Goal: Task Accomplishment & Management: Manage account settings

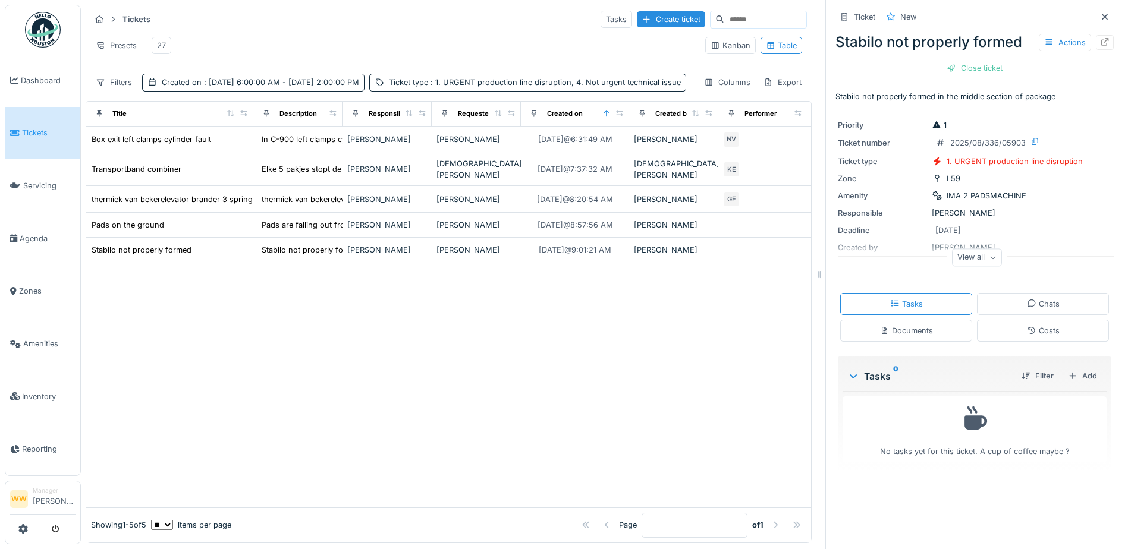
click at [159, 48] on div "27" at bounding box center [161, 45] width 9 height 11
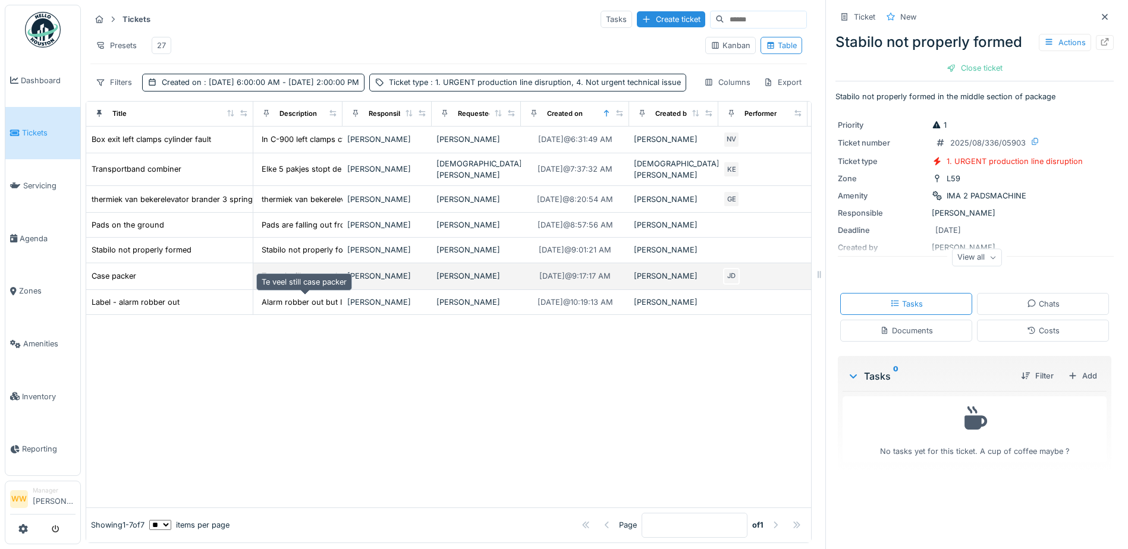
click at [331, 282] on div "Te veel still case packer" at bounding box center [304, 276] width 85 height 11
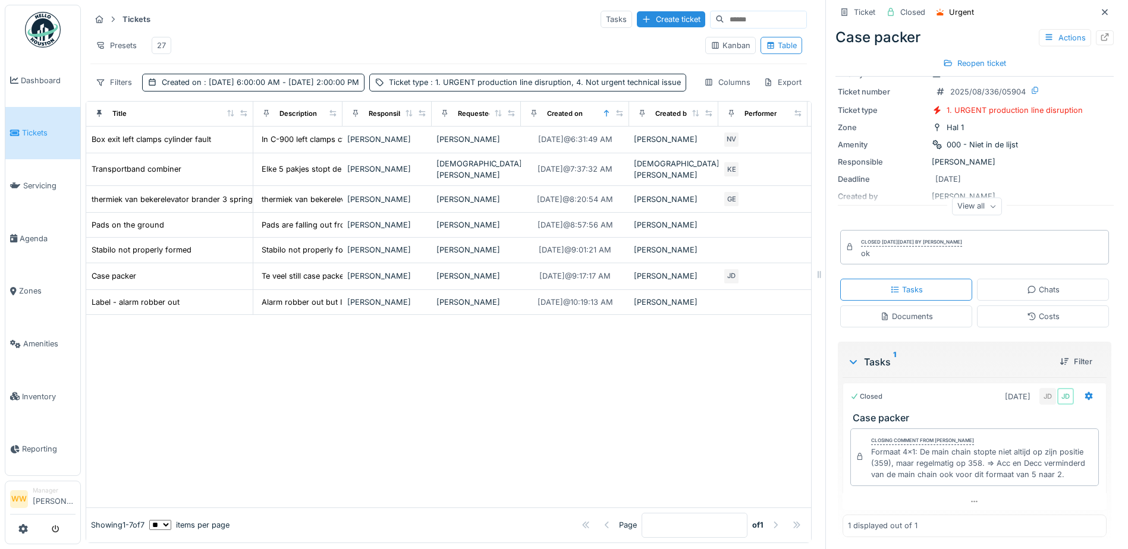
scroll to position [55, 0]
click at [589, 452] on div at bounding box center [448, 411] width 725 height 193
click at [166, 46] on div "27" at bounding box center [162, 45] width 20 height 17
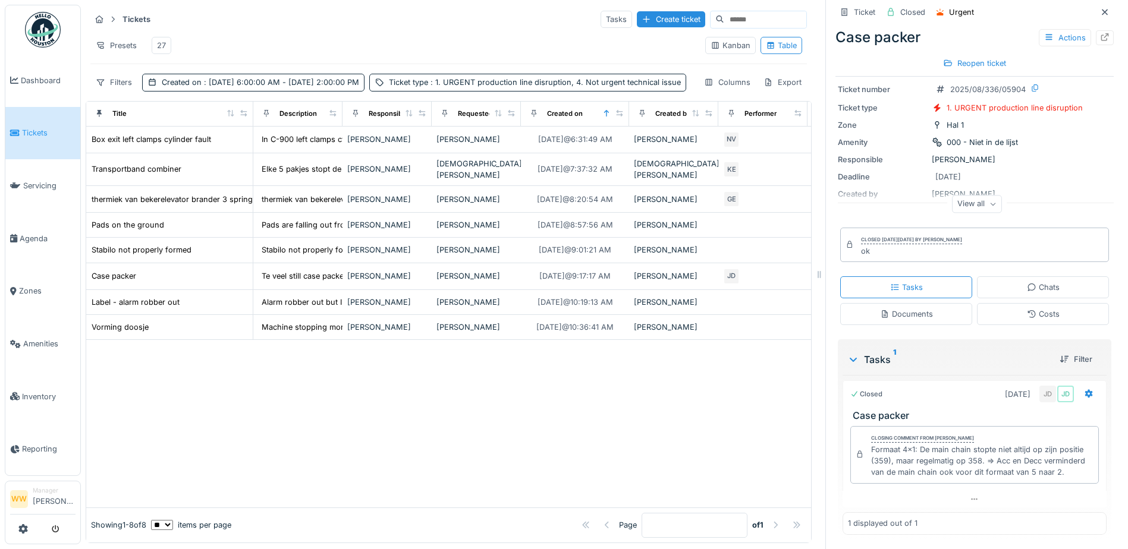
click at [425, 442] on div at bounding box center [448, 424] width 725 height 168
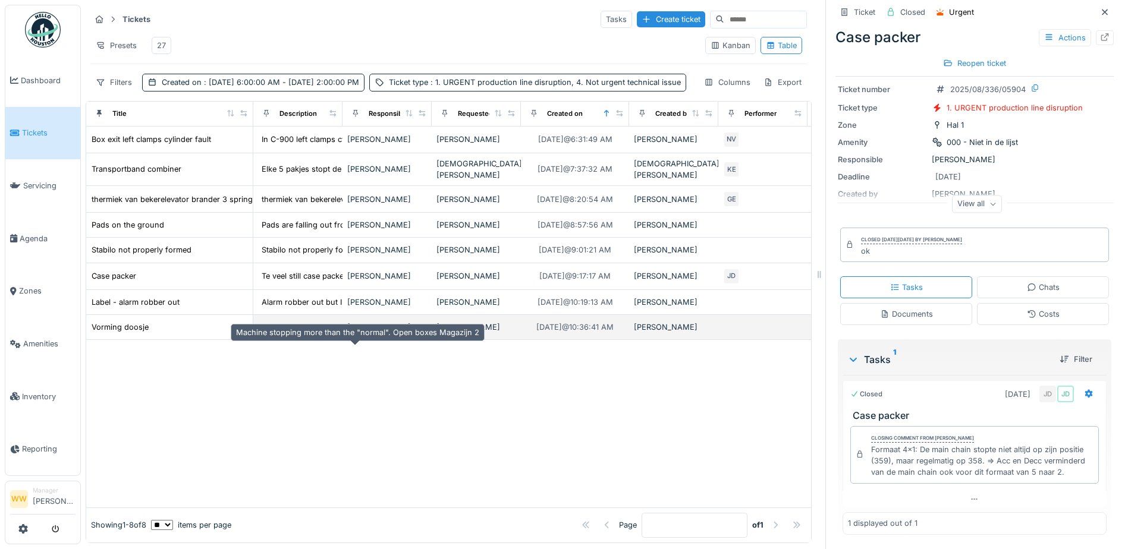
click at [303, 333] on div "Machine stopping more than the "normal". Open b..." at bounding box center [357, 327] width 191 height 11
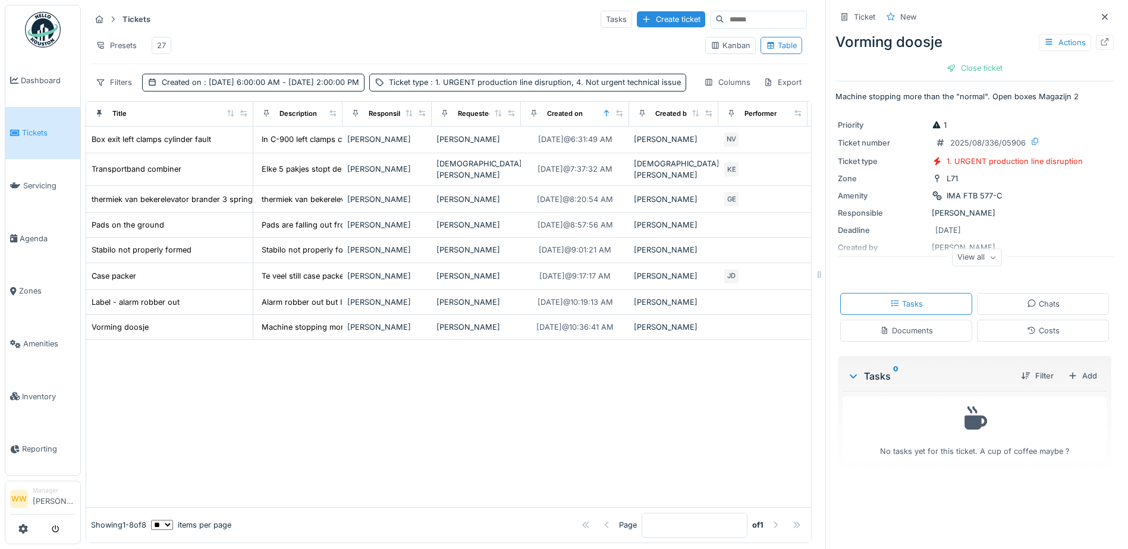
click at [911, 331] on div "Documents" at bounding box center [906, 330] width 53 height 11
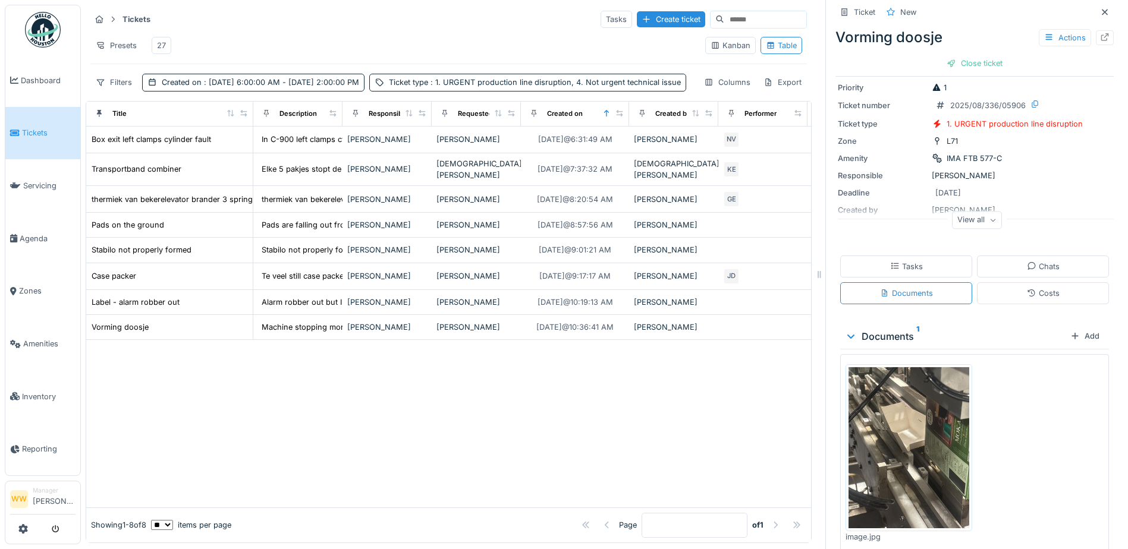
scroll to position [73, 0]
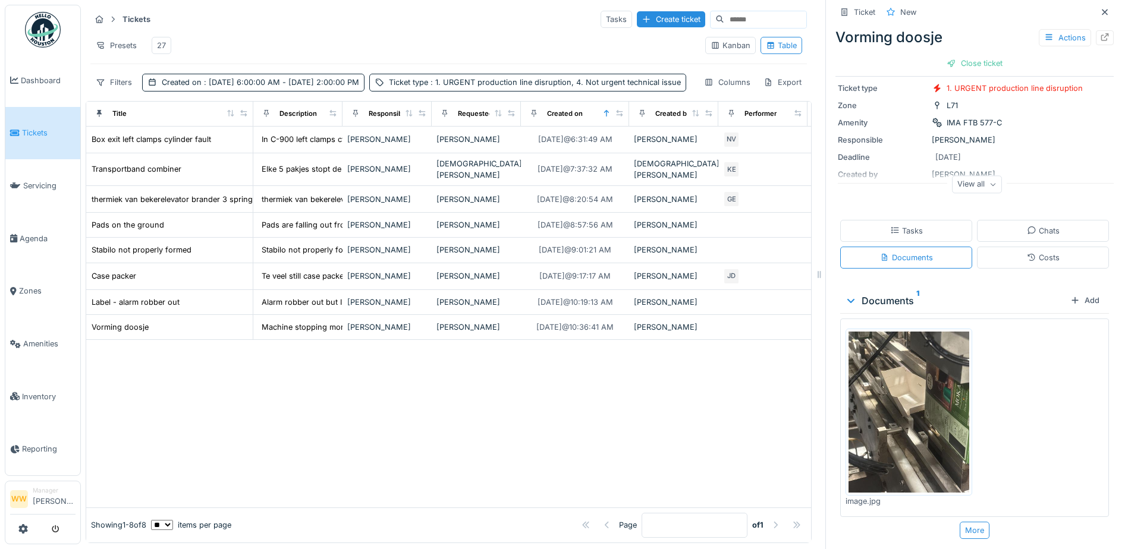
click at [911, 401] on img at bounding box center [908, 412] width 121 height 161
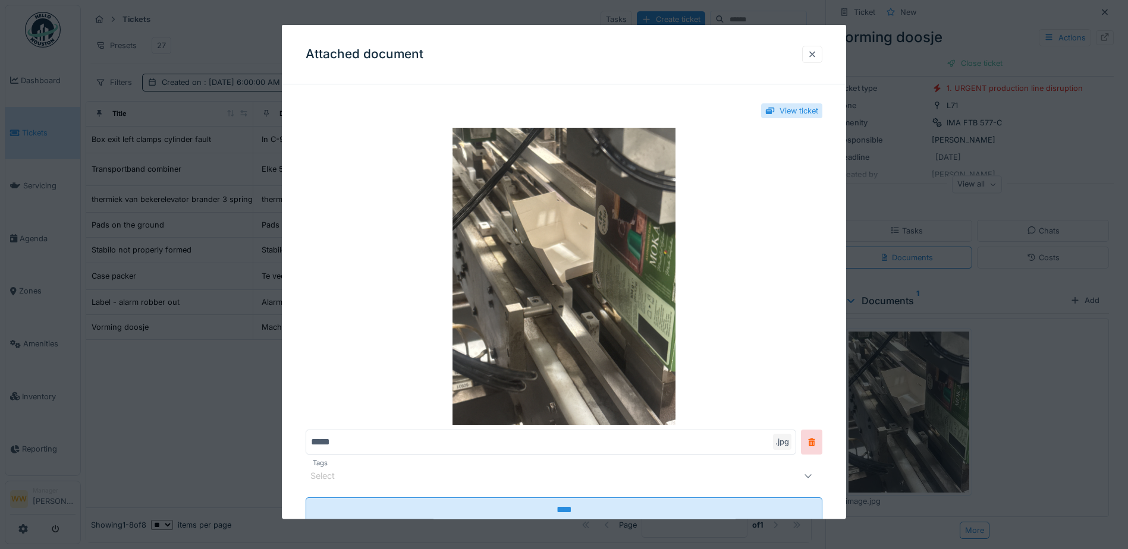
click at [817, 51] on div at bounding box center [812, 53] width 10 height 11
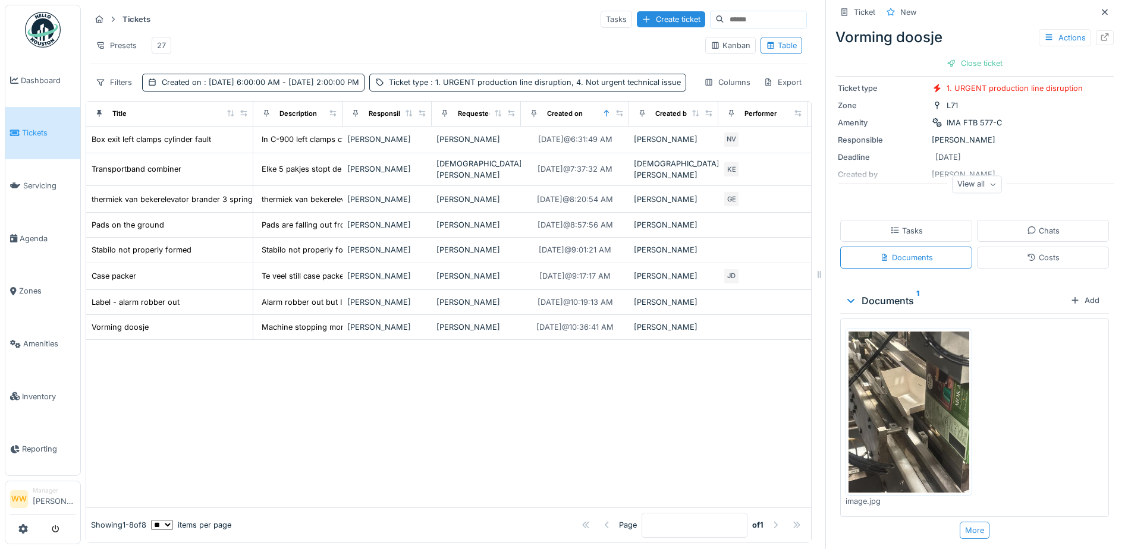
click at [152, 40] on div "27" at bounding box center [161, 45] width 29 height 27
click at [162, 40] on div "27" at bounding box center [161, 45] width 9 height 11
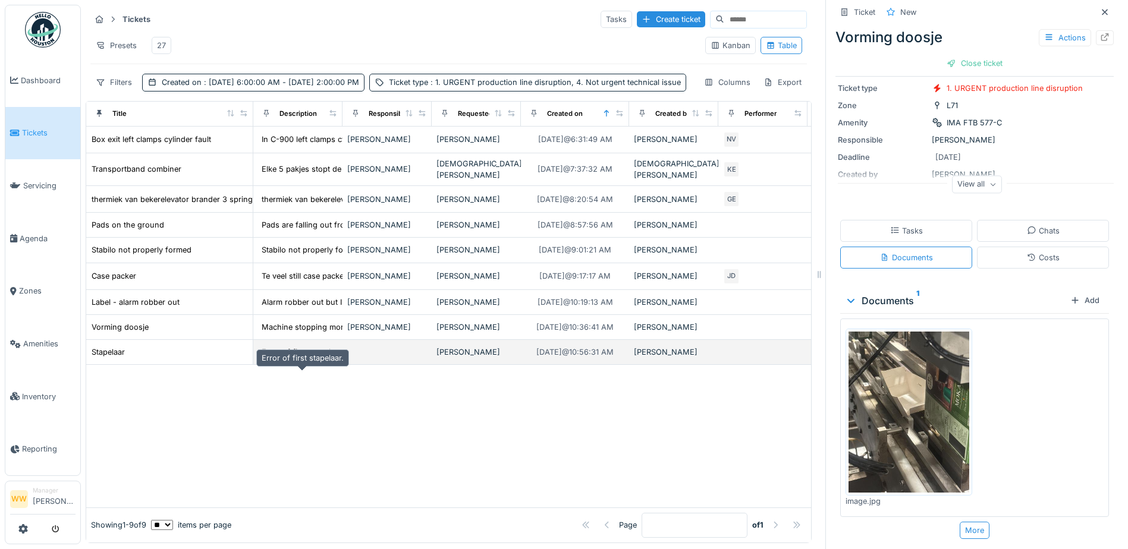
click at [342, 358] on div "Error of first stapelaar." at bounding box center [303, 352] width 82 height 11
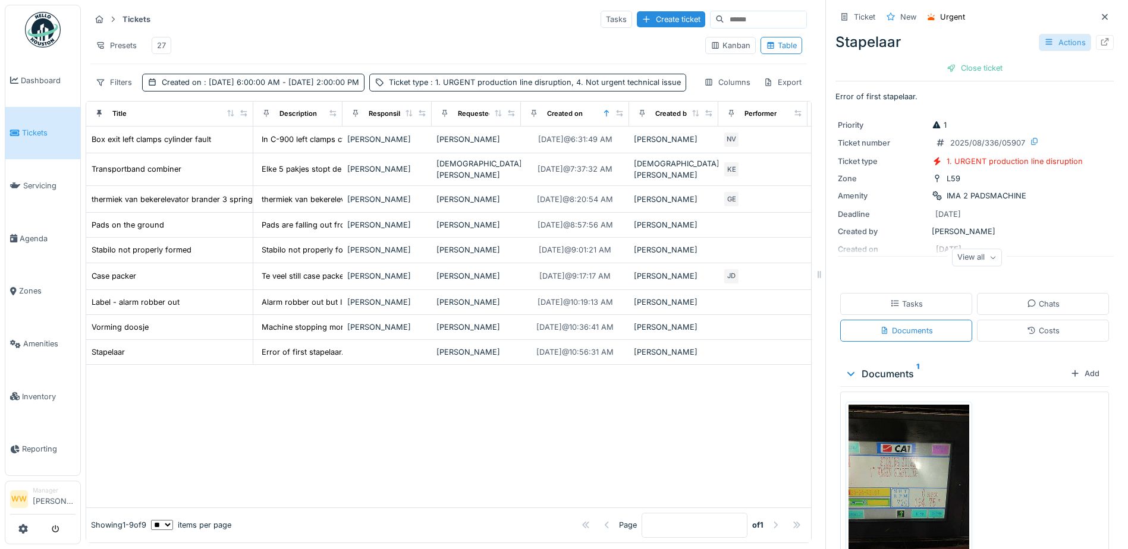
click at [1052, 42] on div "Actions" at bounding box center [1065, 42] width 52 height 17
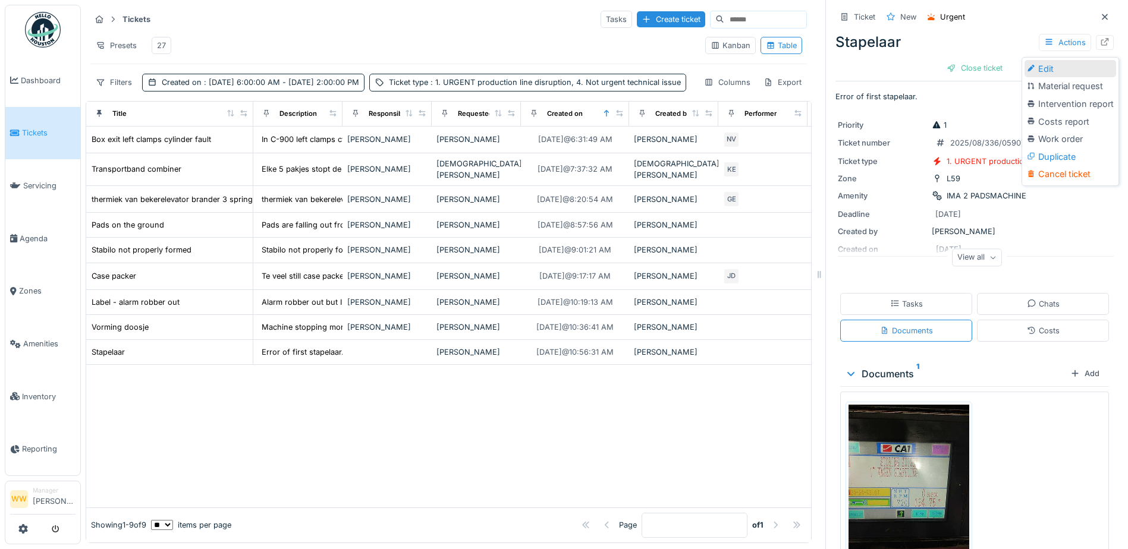
click at [1073, 71] on div "Edit" at bounding box center [1070, 69] width 92 height 18
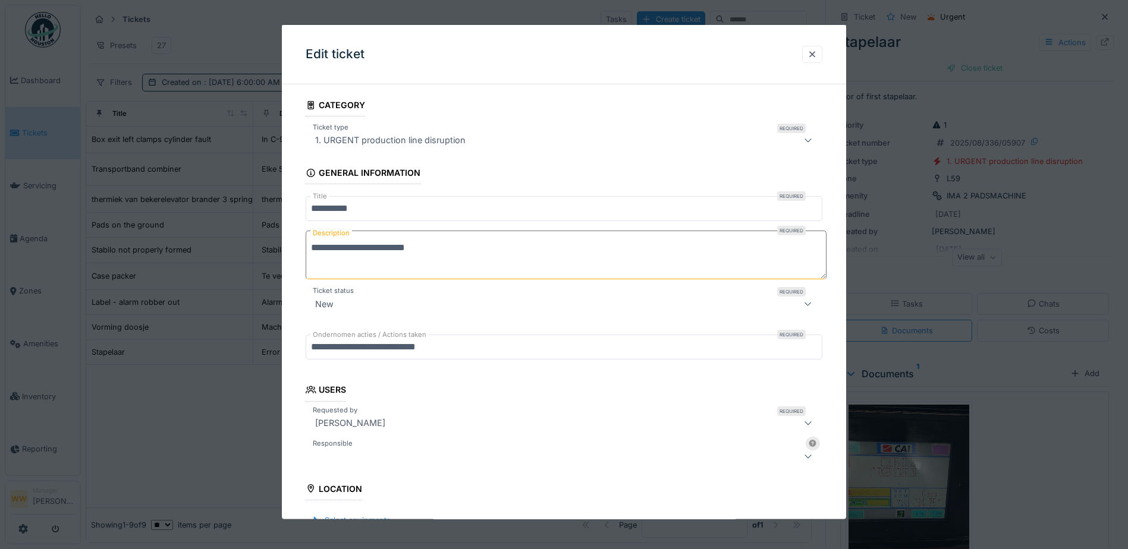
click at [455, 251] on textarea "**********" at bounding box center [566, 255] width 521 height 49
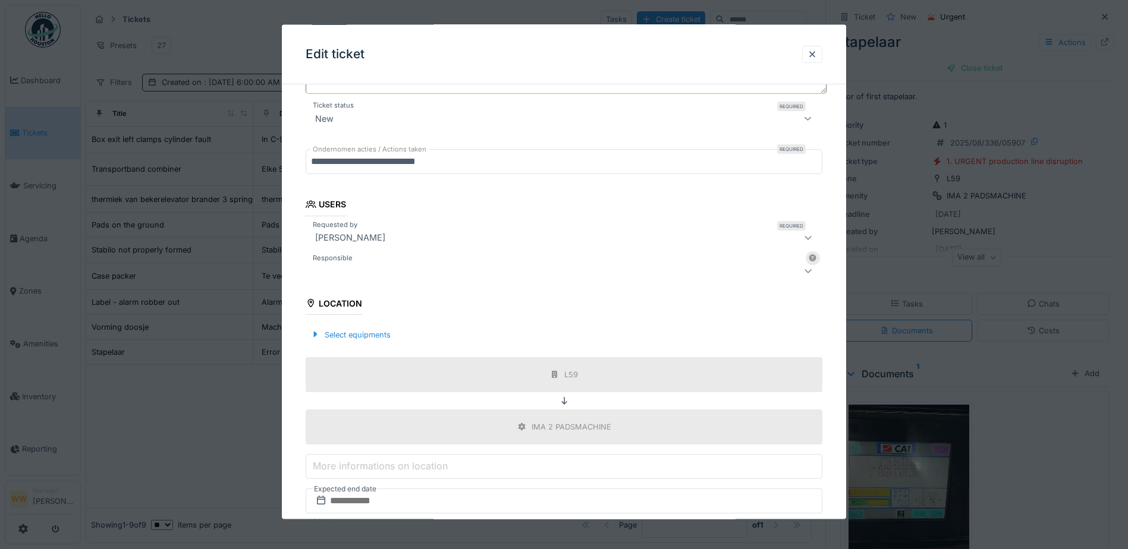
type textarea "**********"
click at [404, 274] on div at bounding box center [533, 270] width 447 height 14
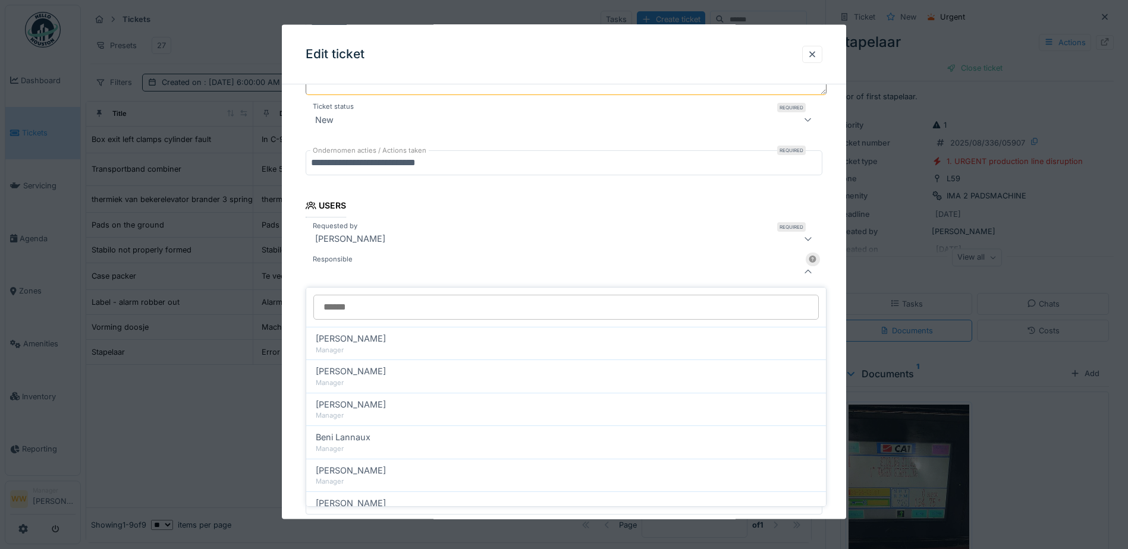
click at [392, 308] on input "Responsible" at bounding box center [565, 307] width 505 height 25
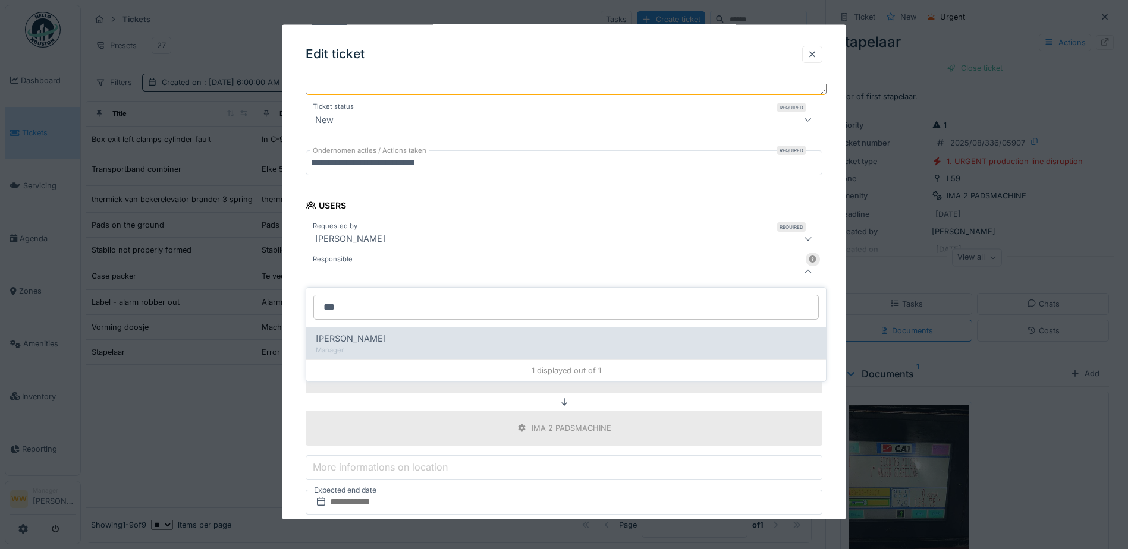
type input "***"
click at [375, 344] on div "[PERSON_NAME]" at bounding box center [566, 338] width 501 height 13
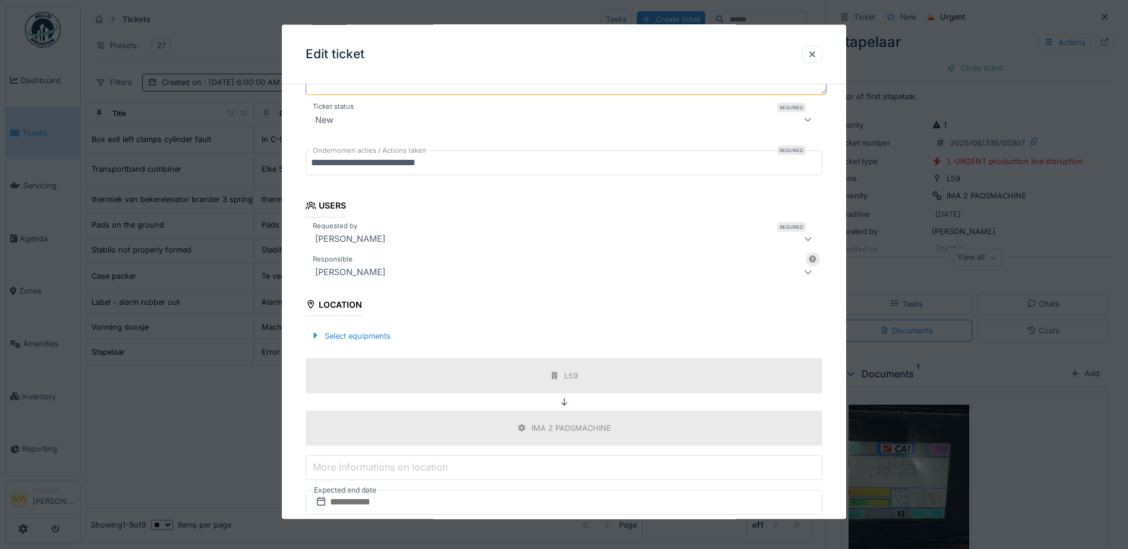
type input "****"
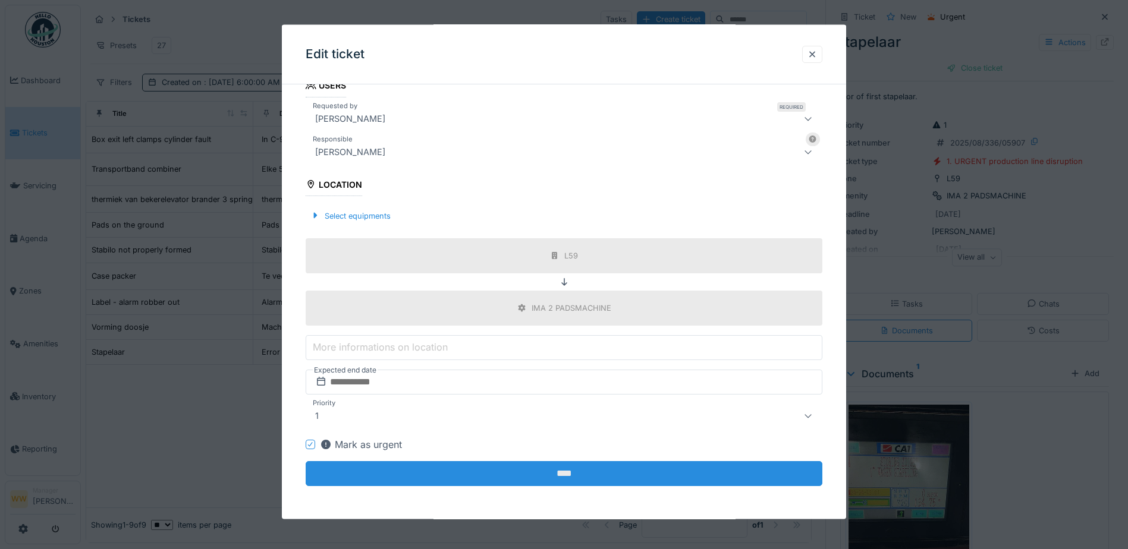
click at [573, 480] on input "****" at bounding box center [564, 473] width 517 height 25
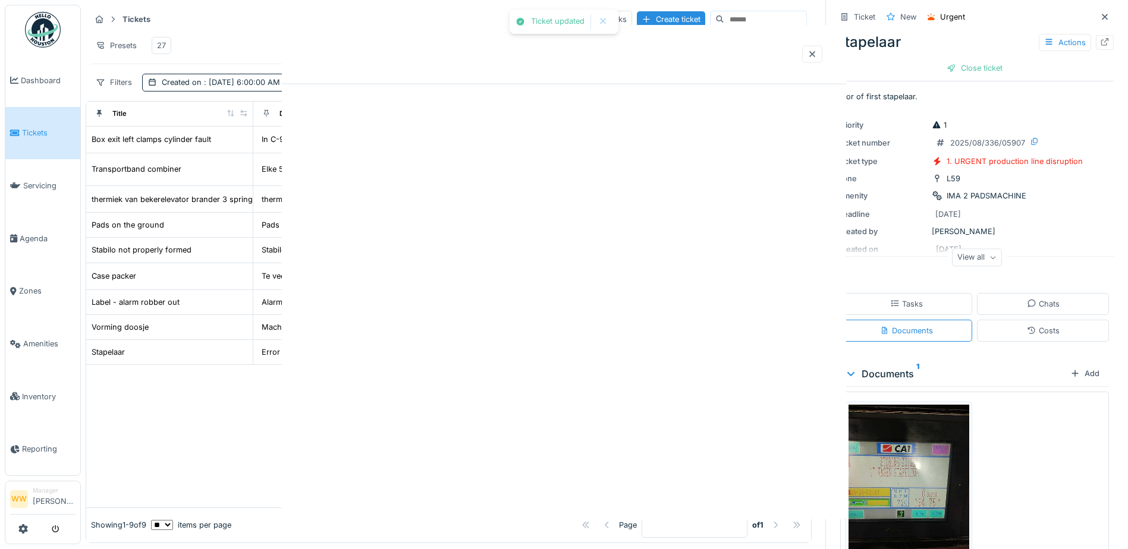
scroll to position [0, 0]
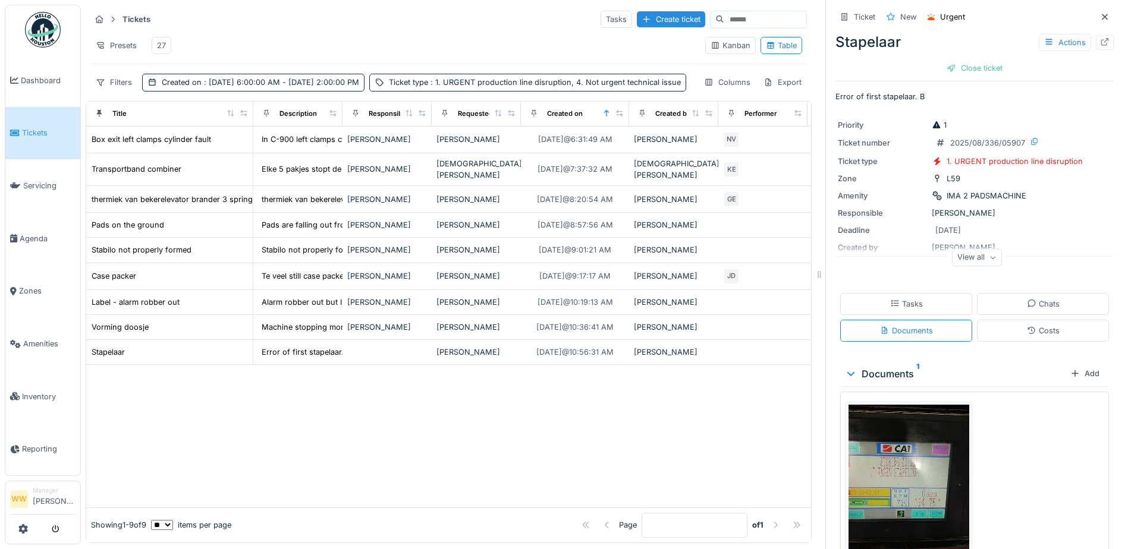
click at [162, 47] on div "27" at bounding box center [161, 45] width 9 height 11
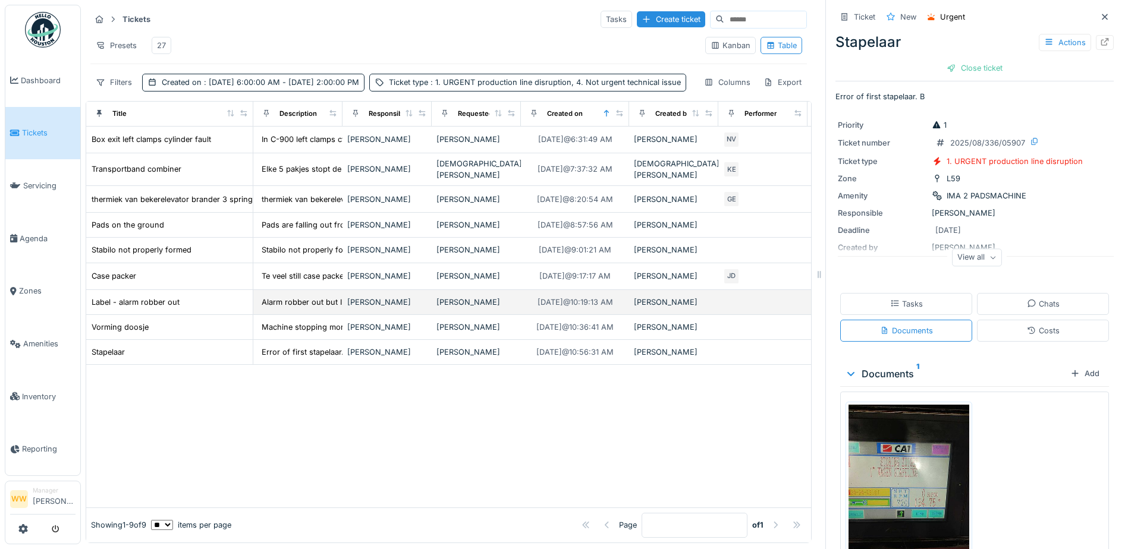
click at [485, 315] on td "[PERSON_NAME]" at bounding box center [476, 302] width 89 height 25
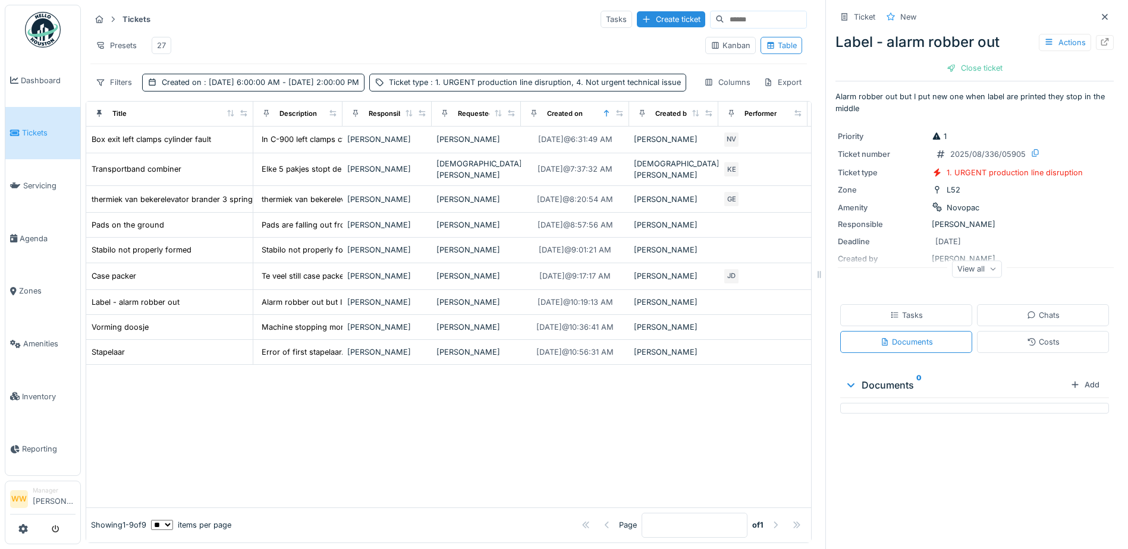
click at [856, 383] on div "Documents 0" at bounding box center [955, 385] width 221 height 14
click at [927, 326] on div "Tasks" at bounding box center [906, 315] width 132 height 22
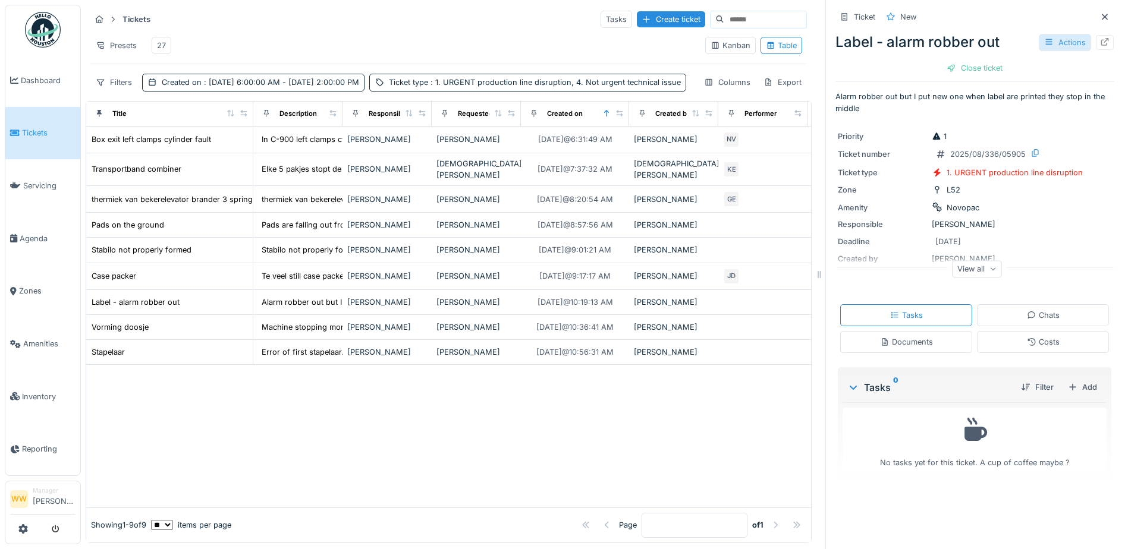
click at [1049, 45] on div "Actions" at bounding box center [1065, 42] width 52 height 17
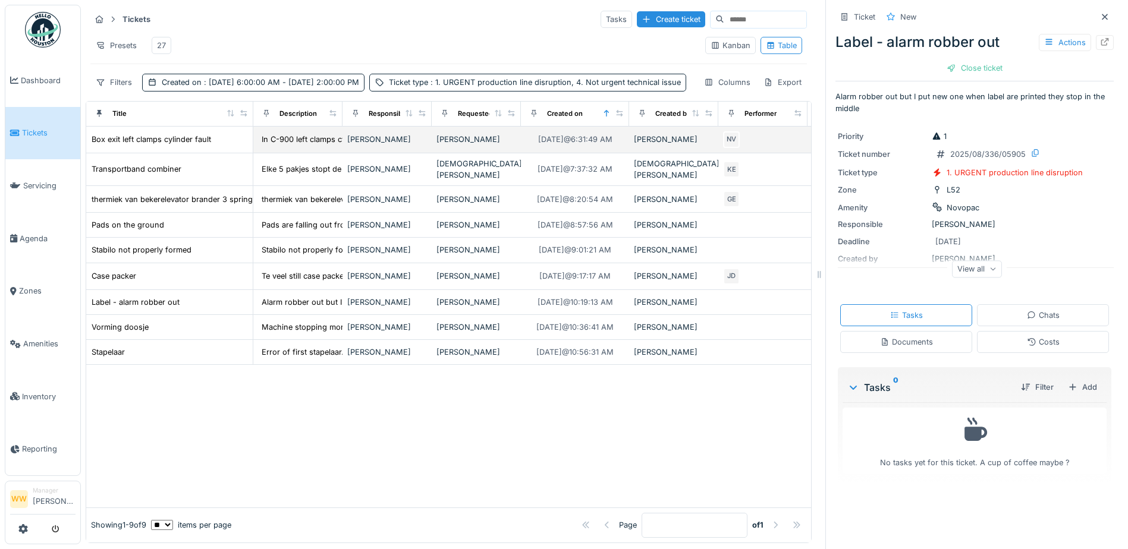
click at [489, 153] on td "[PERSON_NAME]" at bounding box center [476, 140] width 89 height 27
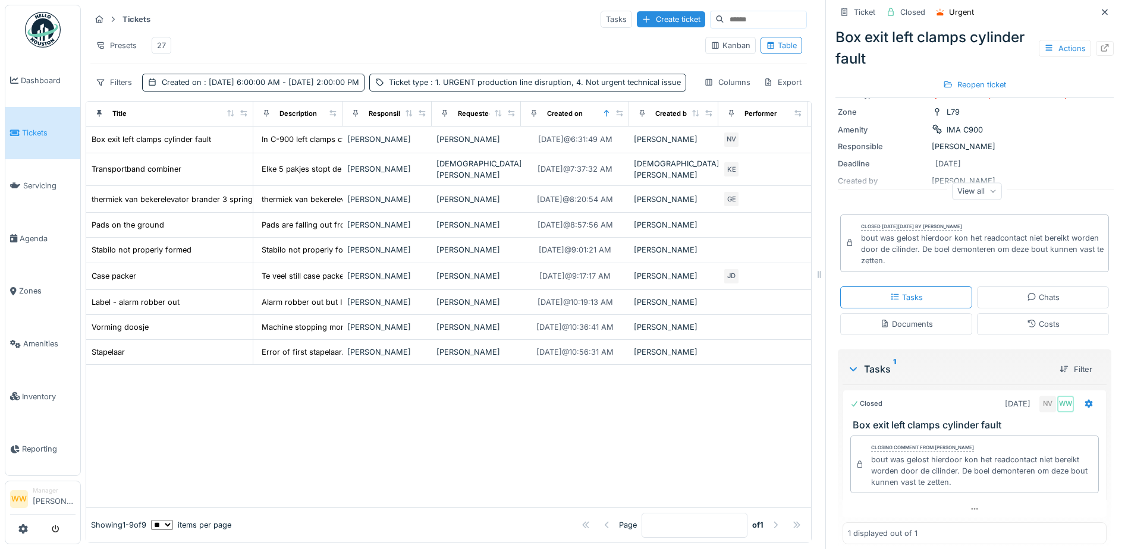
scroll to position [111, 0]
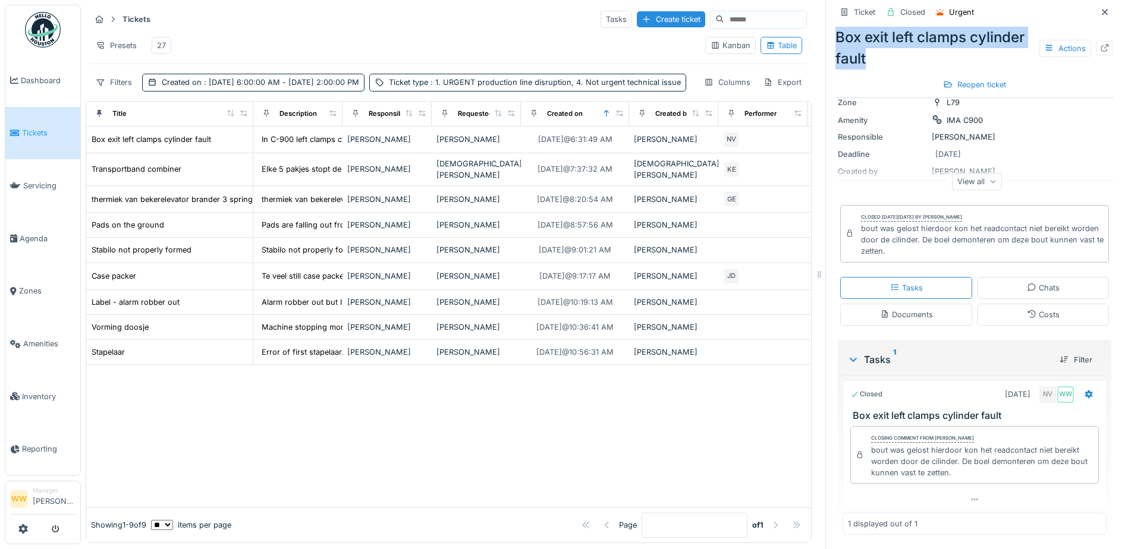
drag, startPoint x: 829, startPoint y: 33, endPoint x: 867, endPoint y: 59, distance: 45.8
click at [867, 59] on div "Box exit left clamps cylinder fault Actions" at bounding box center [974, 48] width 278 height 43
copy div "Box exit left clamps cylinder fault"
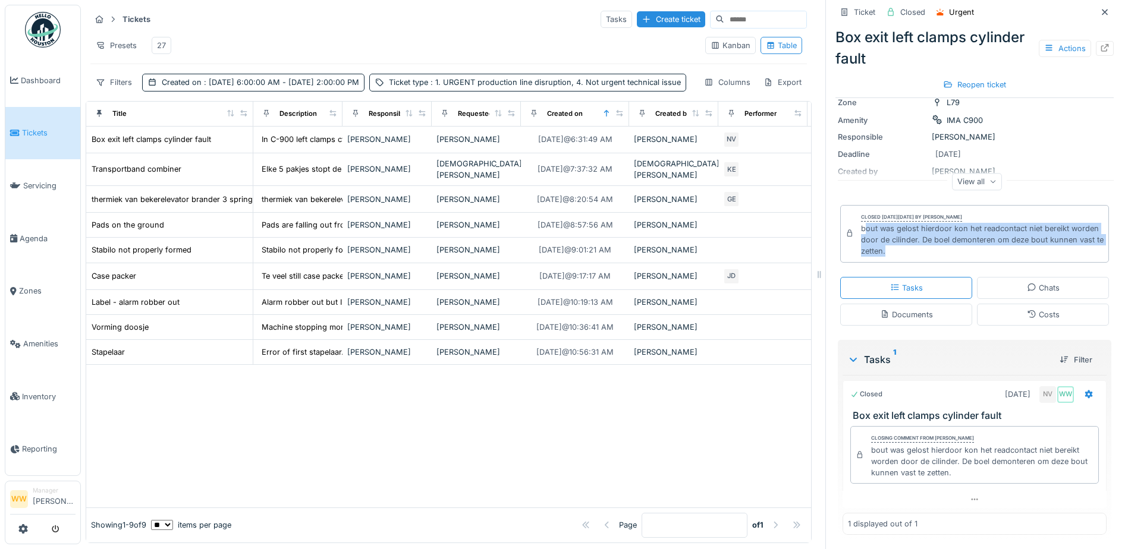
drag, startPoint x: 854, startPoint y: 227, endPoint x: 932, endPoint y: 252, distance: 82.0
click at [932, 252] on div "bout was gelost hierdoor kon het readcontact niet bereikt worden door de cilind…" at bounding box center [982, 240] width 243 height 34
drag, startPoint x: 932, startPoint y: 252, endPoint x: 875, endPoint y: 238, distance: 58.8
click at [874, 240] on div "bout was gelost hierdoor kon het readcontact niet bereikt worden door de cilind…" at bounding box center [982, 240] width 243 height 34
drag, startPoint x: 977, startPoint y: 250, endPoint x: 964, endPoint y: 254, distance: 13.6
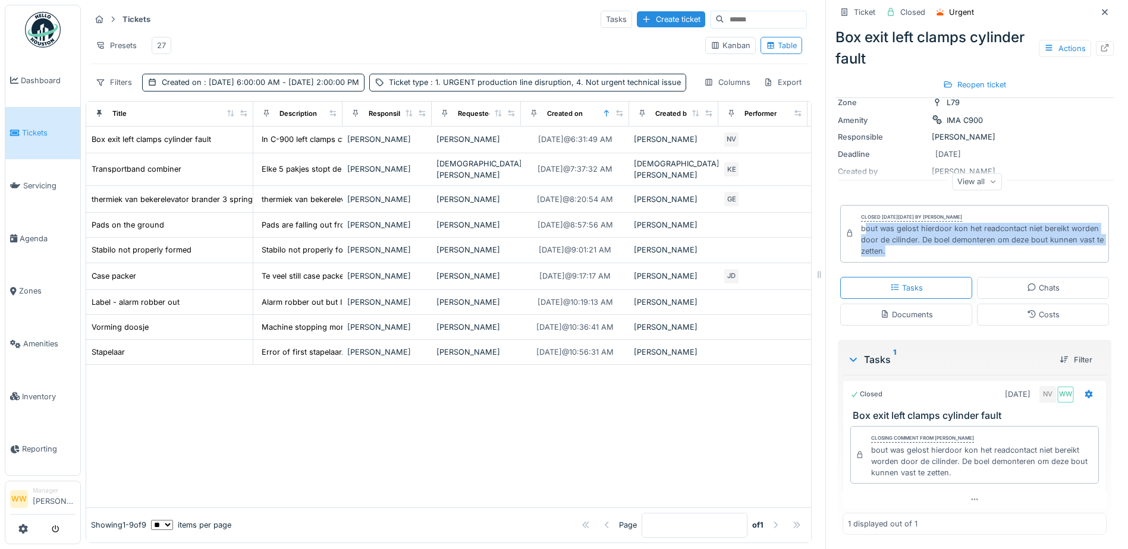
click at [977, 251] on div "bout was gelost hierdoor kon het readcontact niet bereikt worden door de cilind…" at bounding box center [982, 240] width 243 height 34
click at [898, 243] on div "bout was gelost hierdoor kon het readcontact niet bereikt worden door de cilind…" at bounding box center [982, 240] width 243 height 34
drag, startPoint x: 853, startPoint y: 227, endPoint x: 941, endPoint y: 254, distance: 91.6
click at [941, 254] on div "bout was gelost hierdoor kon het readcontact niet bereikt worden door de cilind…" at bounding box center [982, 240] width 243 height 34
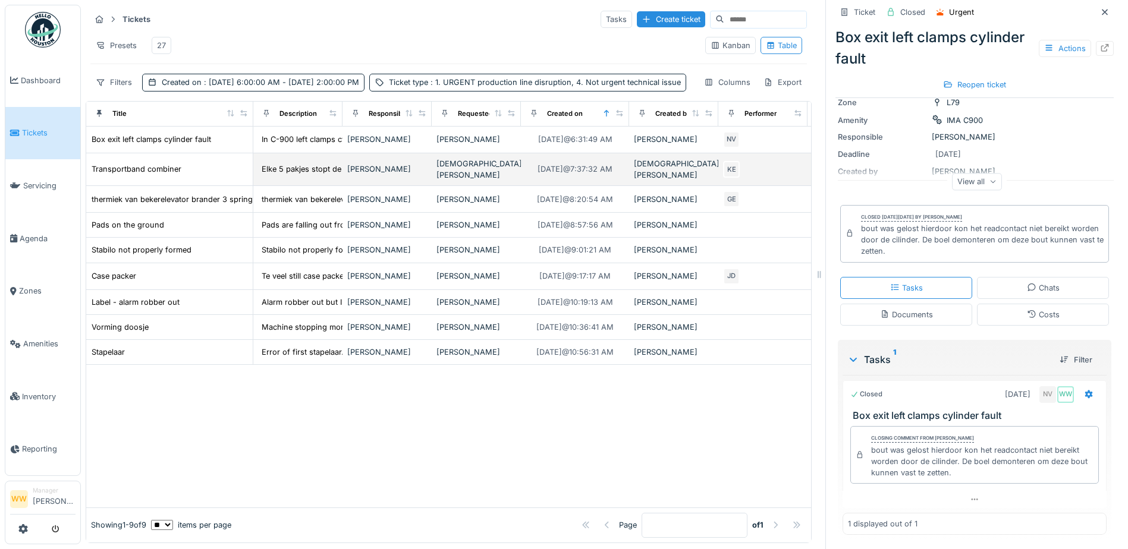
click at [403, 175] on div "[PERSON_NAME]" at bounding box center [387, 169] width 80 height 11
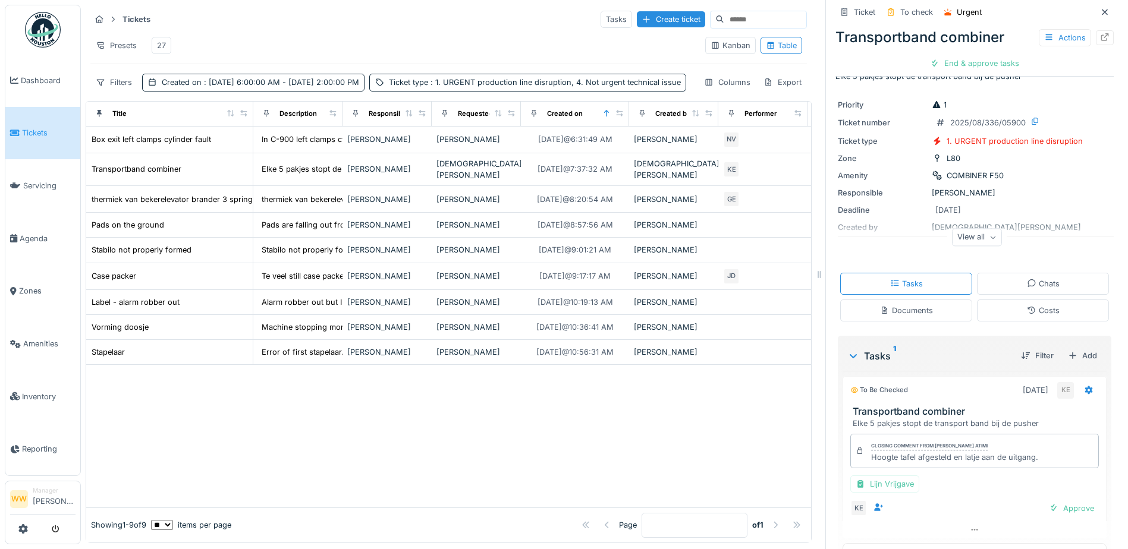
scroll to position [53, 0]
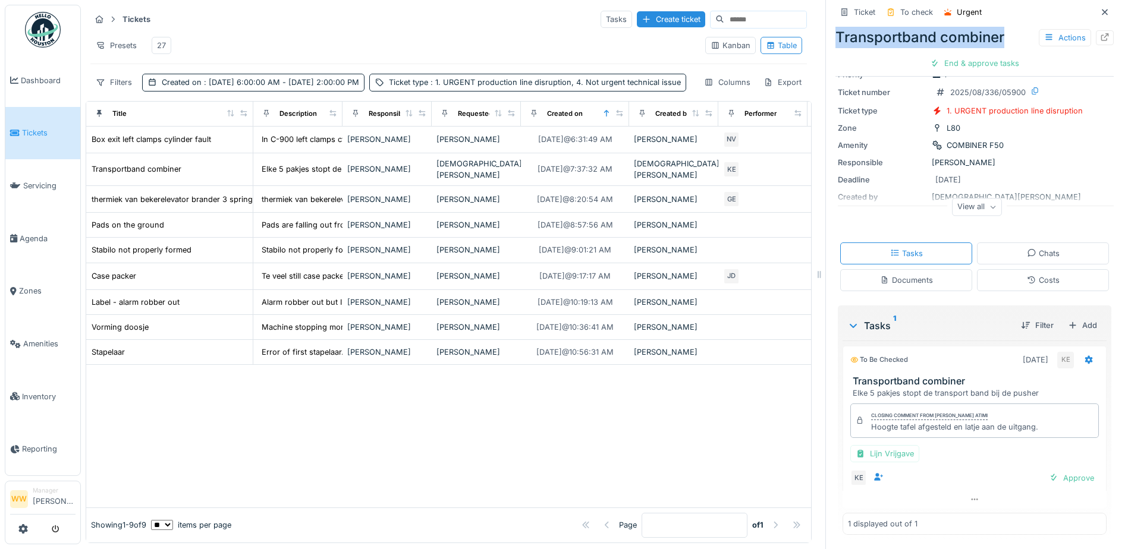
drag, startPoint x: 838, startPoint y: 33, endPoint x: 998, endPoint y: 42, distance: 159.6
click at [998, 42] on div "Transportband combiner Actions" at bounding box center [974, 37] width 278 height 21
copy div "Transportband combiner"
drag, startPoint x: 864, startPoint y: 423, endPoint x: 1035, endPoint y: 430, distance: 170.8
click at [1035, 430] on div "Closing comment from [PERSON_NAME] atimi Hoogte tafel afgesteld en latje aan de…" at bounding box center [974, 421] width 249 height 34
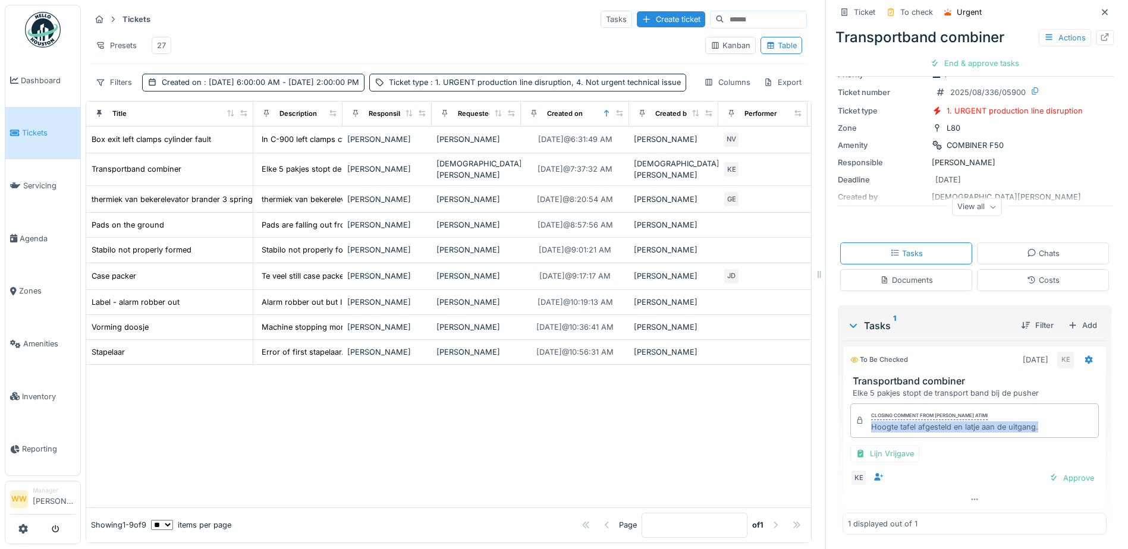
copy div "Hoogte tafel afgesteld en latje aan de uitgang."
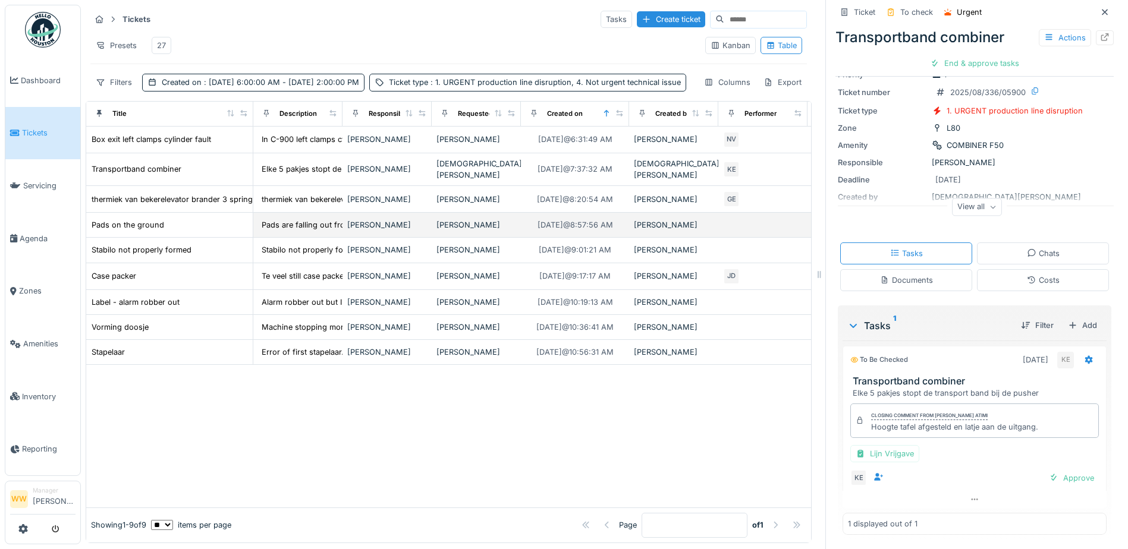
click at [494, 231] on div "[PERSON_NAME]" at bounding box center [476, 224] width 80 height 11
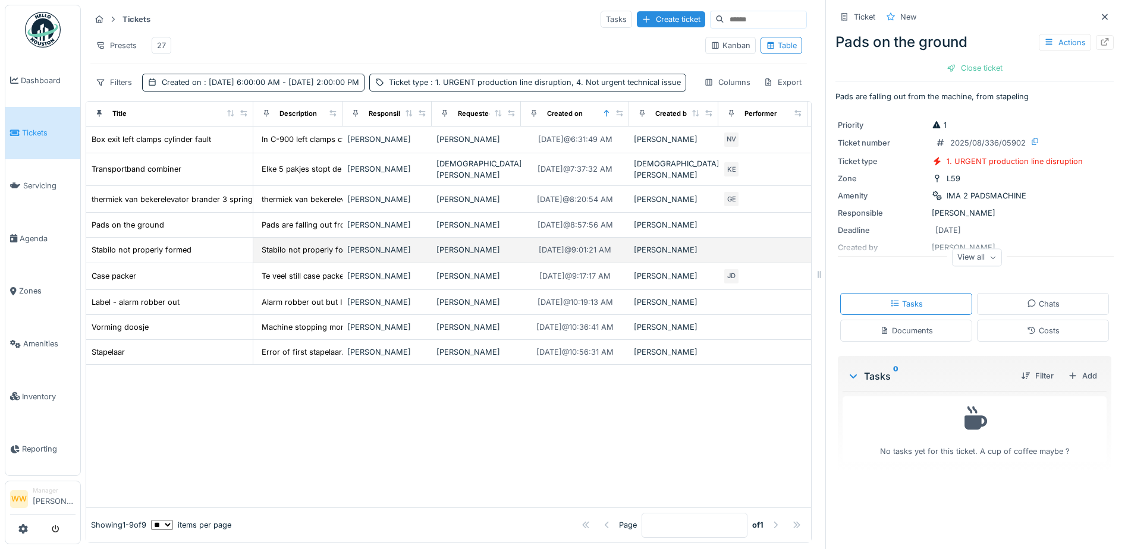
click at [474, 256] on div "[PERSON_NAME]" at bounding box center [476, 249] width 80 height 11
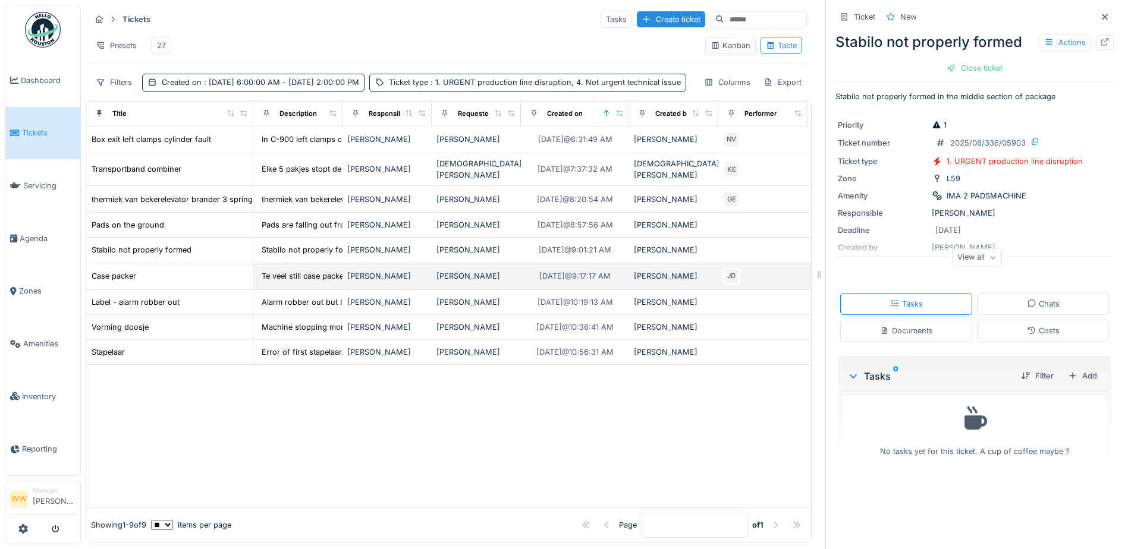
click at [473, 282] on div "[PERSON_NAME]" at bounding box center [476, 276] width 80 height 11
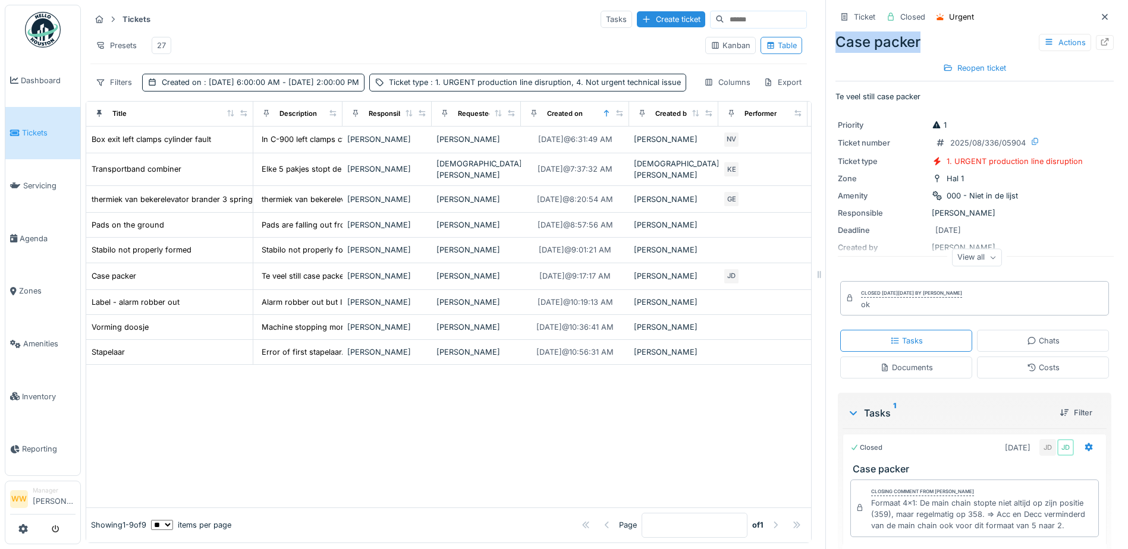
drag, startPoint x: 831, startPoint y: 40, endPoint x: 926, endPoint y: 45, distance: 95.8
click at [926, 45] on div "Case packer Actions" at bounding box center [974, 42] width 278 height 21
copy div "Case packer"
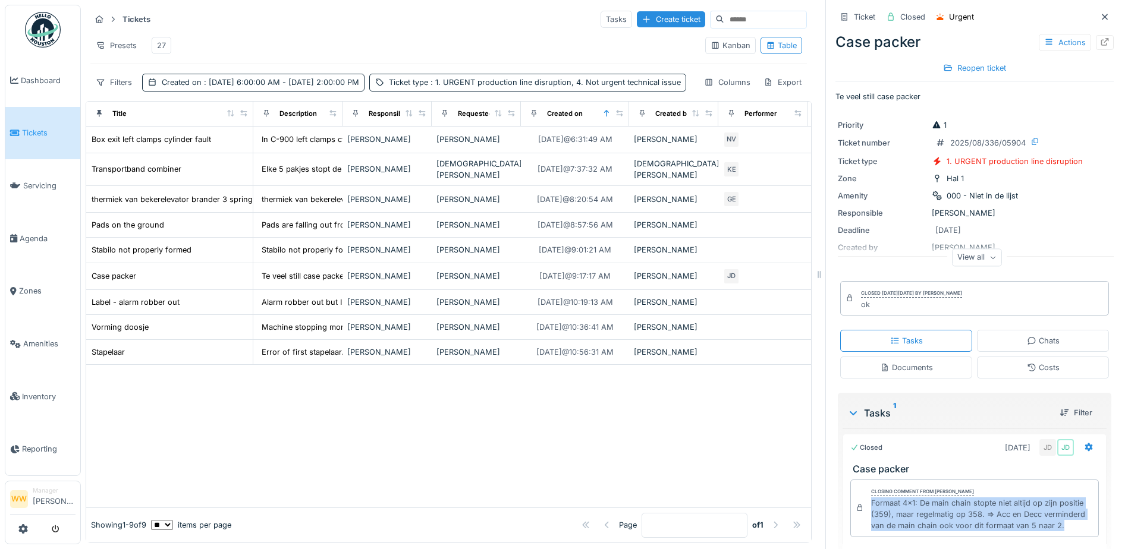
drag, startPoint x: 876, startPoint y: 504, endPoint x: 1052, endPoint y: 530, distance: 178.4
click at [1052, 530] on div "Formaat 4x1: De main chain stopte niet altijd op zijn positie (359), maar regel…" at bounding box center [982, 515] width 222 height 34
copy div "Formaat 4x1: De main chain stopte niet altijd op zijn positie (359), maar regel…"
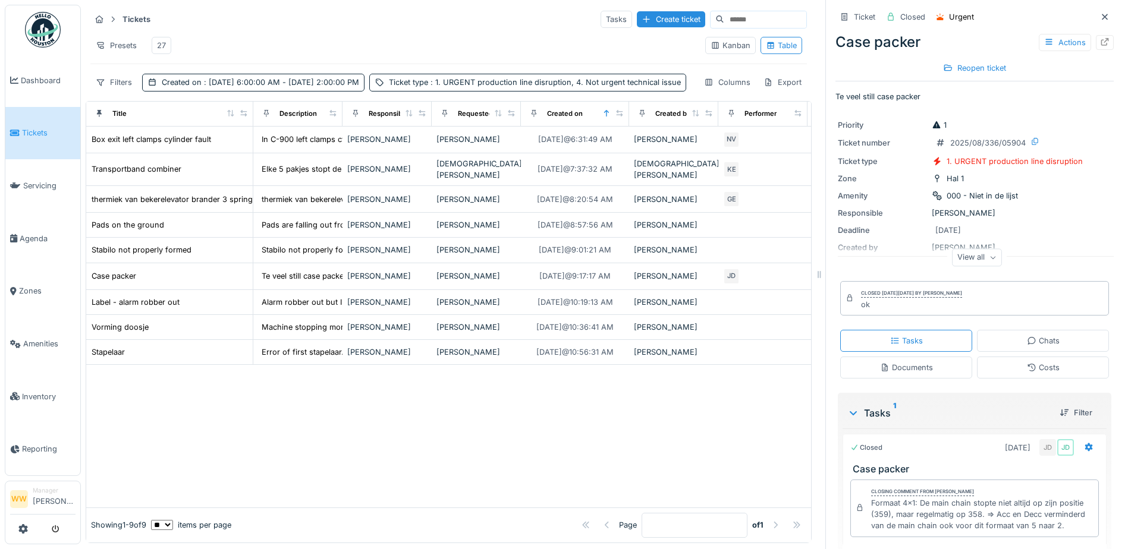
click at [464, 407] on div at bounding box center [448, 436] width 725 height 142
